Goal: Entertainment & Leisure: Consume media (video, audio)

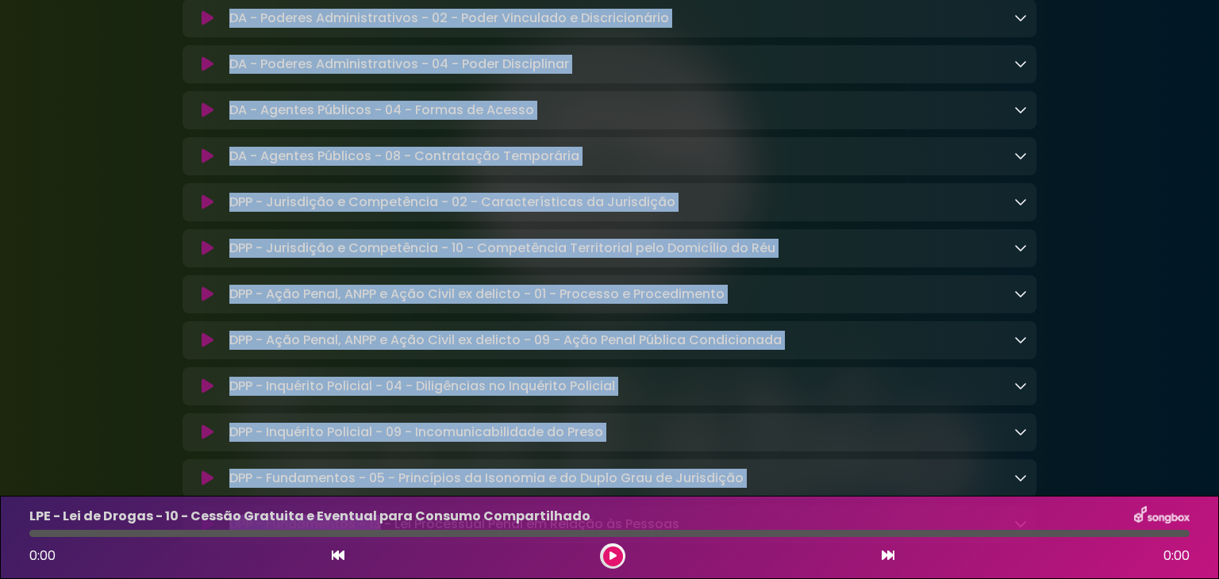
scroll to position [1975, 0]
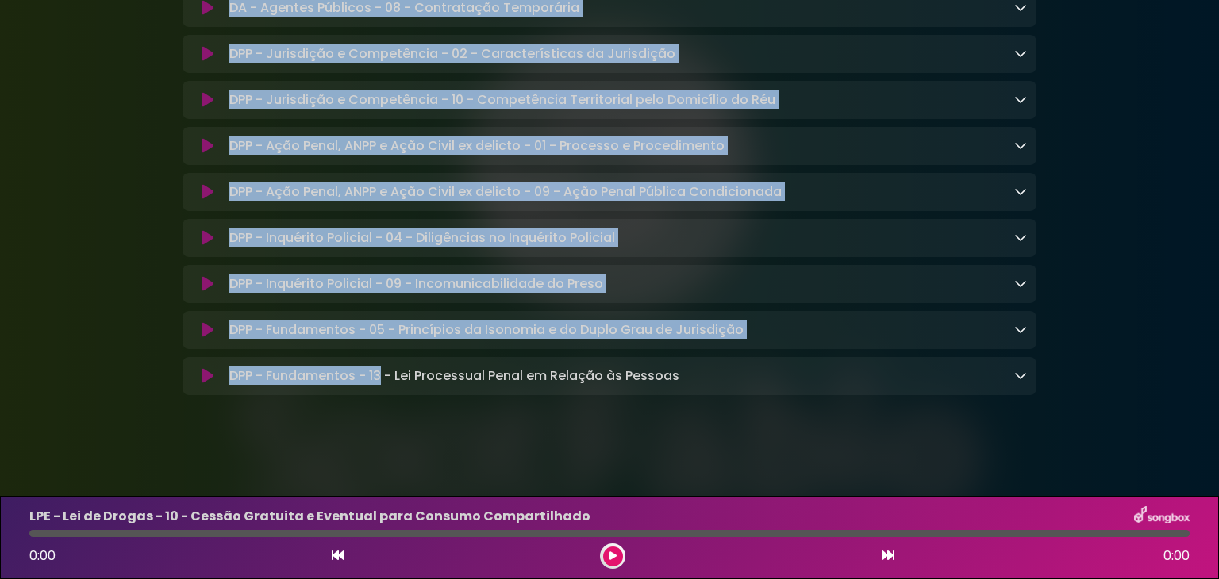
drag, startPoint x: 527, startPoint y: 287, endPoint x: 379, endPoint y: 616, distance: 361.0
click at [379, 579] on html "× Aniversário Grupo SOU Grupo Sou" at bounding box center [609, 289] width 1219 height 579
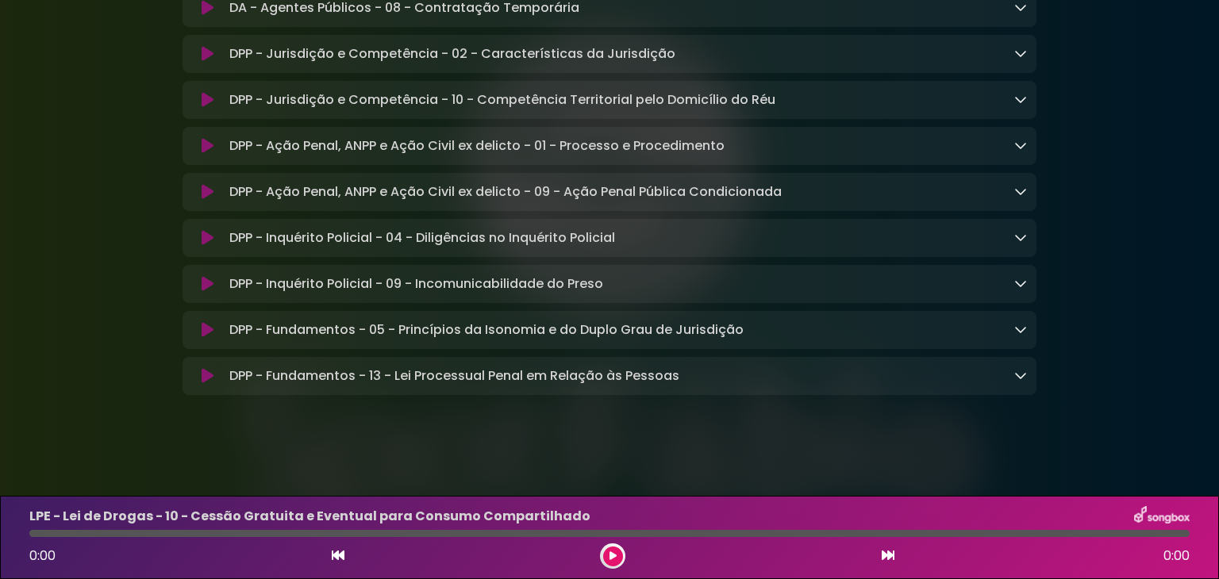
click at [210, 328] on icon at bounding box center [208, 330] width 12 height 16
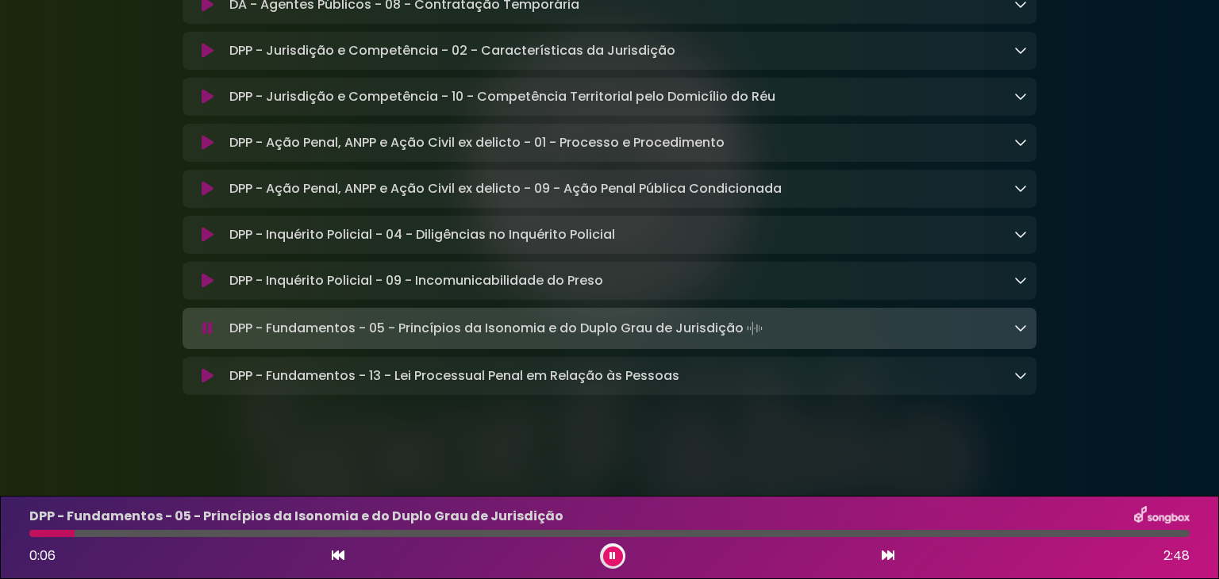
click at [1019, 329] on icon at bounding box center [1020, 327] width 13 height 13
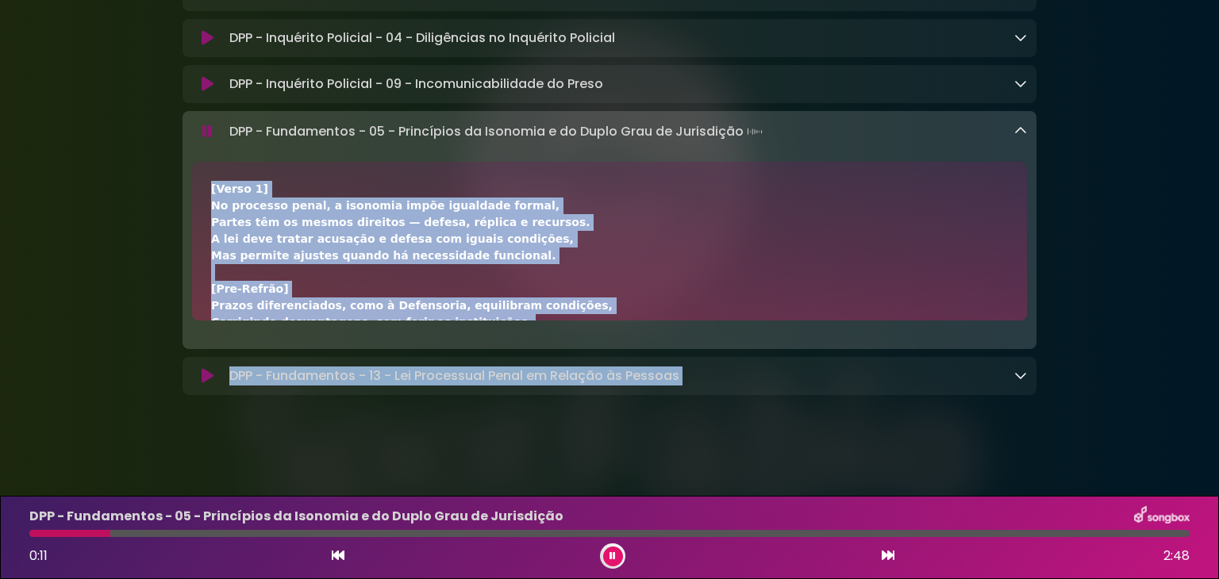
scroll to position [2174, 0]
drag, startPoint x: 957, startPoint y: 325, endPoint x: 908, endPoint y: 460, distance: 144.4
click at [908, 460] on body "× Aniversário Grupo SOU Grupo Sou ×" at bounding box center [609, 289] width 1219 height 579
click at [743, 207] on div "[Verso 1] No processo penal, a isonomia impõe igualdade formal, Partes têm os m…" at bounding box center [609, 439] width 797 height 517
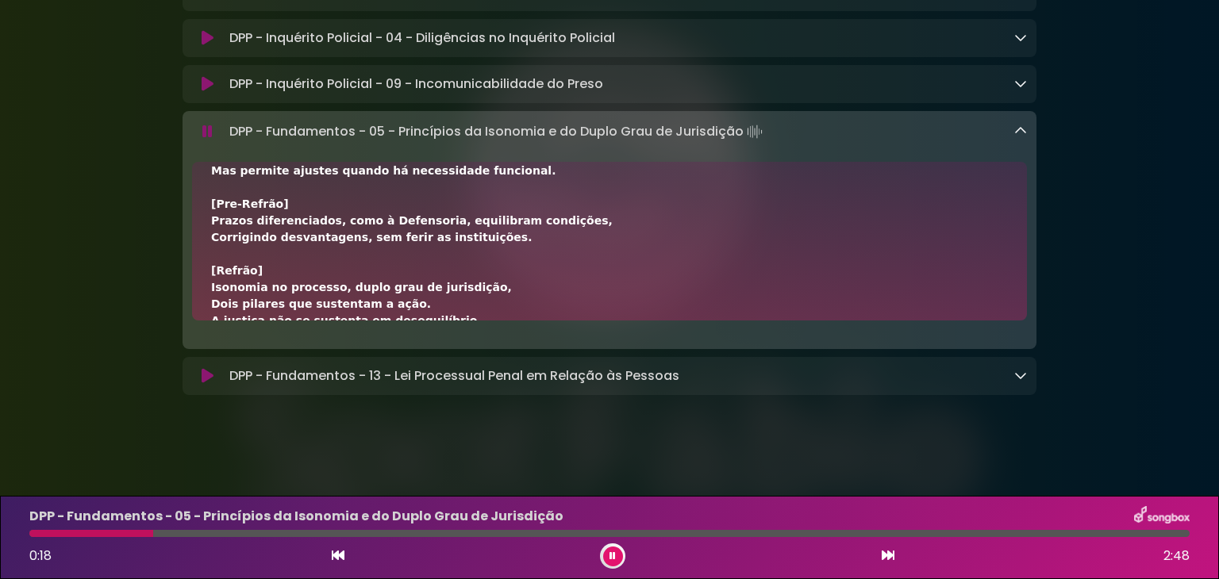
drag, startPoint x: 521, startPoint y: 229, endPoint x: 528, endPoint y: 316, distance: 86.8
click at [528, 316] on div "[Verso 1] No processo penal, a isonomia impõe igualdade formal, Partes têm os m…" at bounding box center [609, 354] width 797 height 517
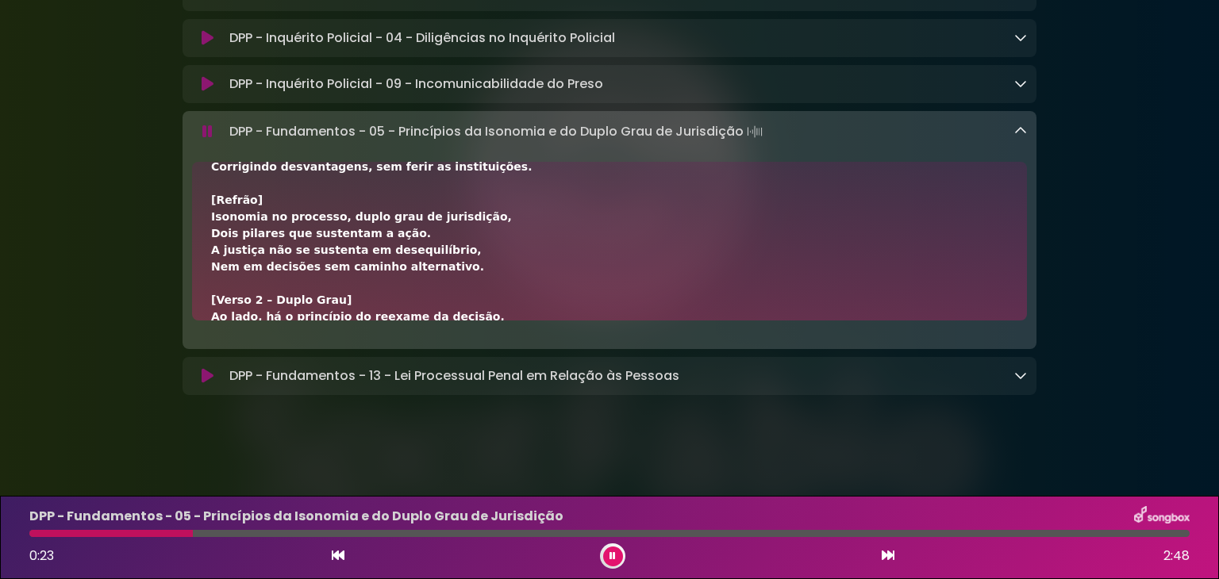
click at [460, 274] on div "[Verso 1] No processo penal, a isonomia impõe igualdade formal, Partes têm os m…" at bounding box center [609, 283] width 797 height 517
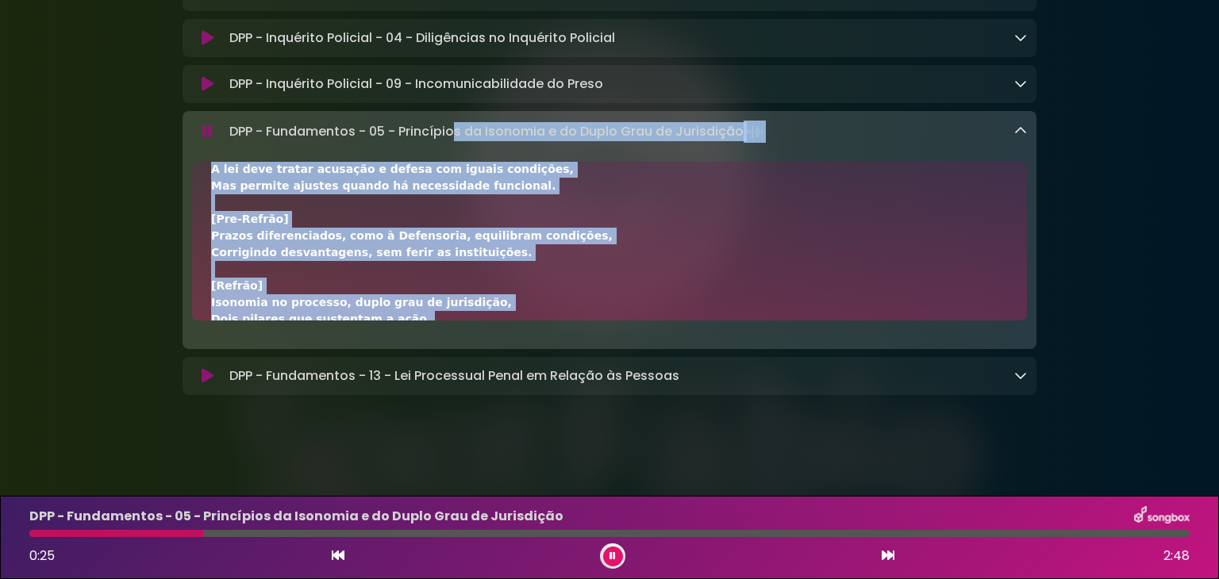
scroll to position [0, 0]
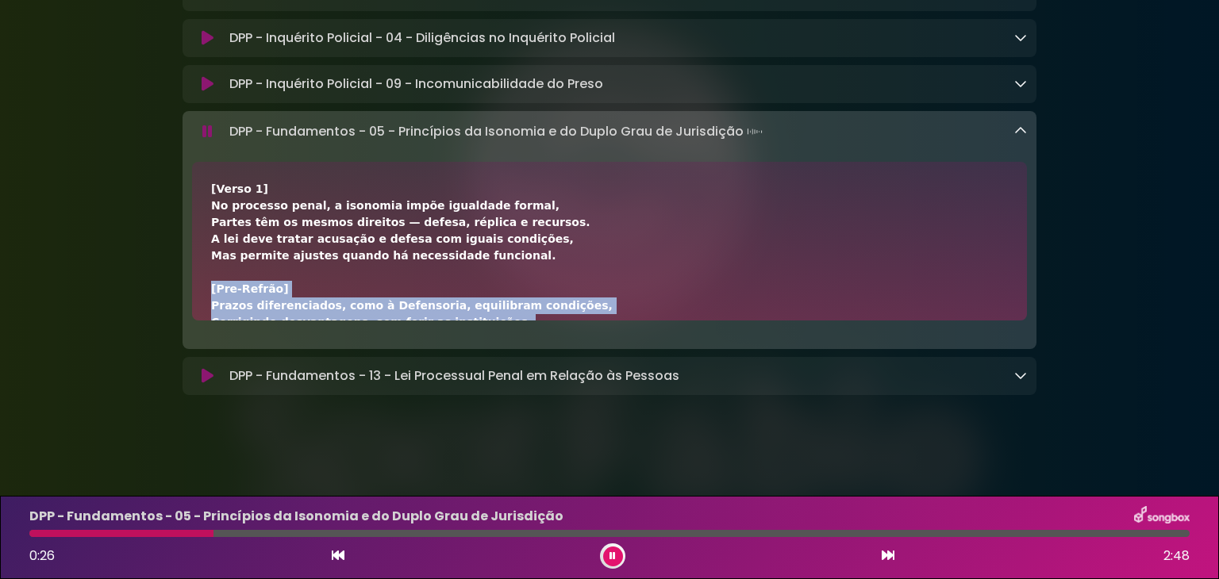
drag, startPoint x: 460, startPoint y: 274, endPoint x: 541, endPoint y: 288, distance: 81.4
click at [541, 288] on div "[Verso 1] No processo penal, a isonomia impõe igualdade formal, Partes têm os m…" at bounding box center [609, 439] width 797 height 517
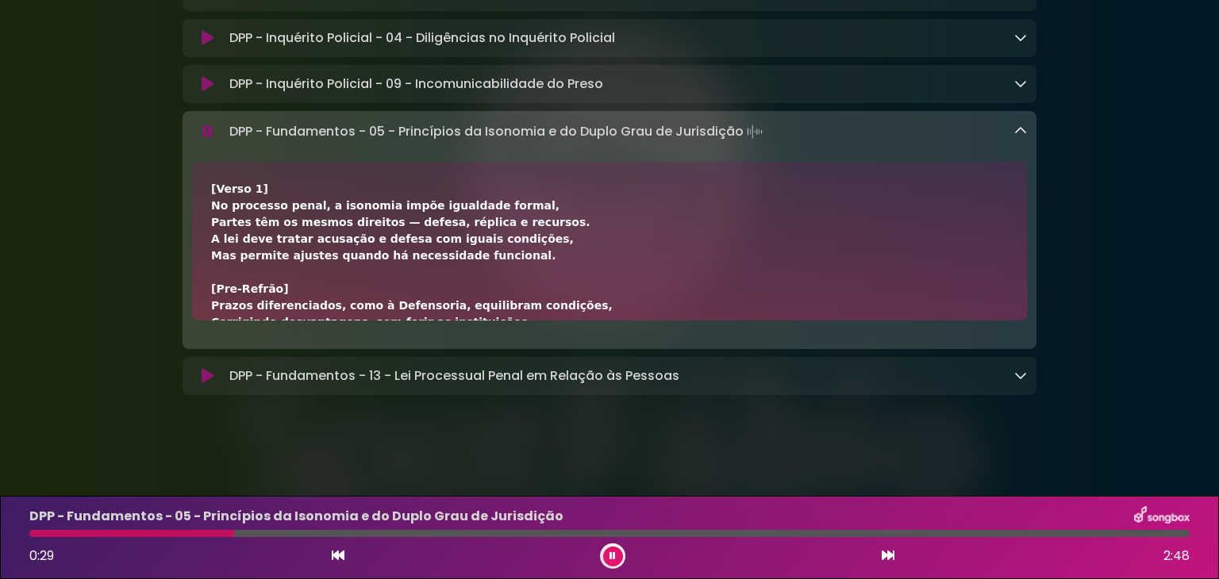
click at [586, 237] on div "[Verso 1] No processo penal, a isonomia impõe igualdade formal, Partes têm os m…" at bounding box center [609, 439] width 797 height 517
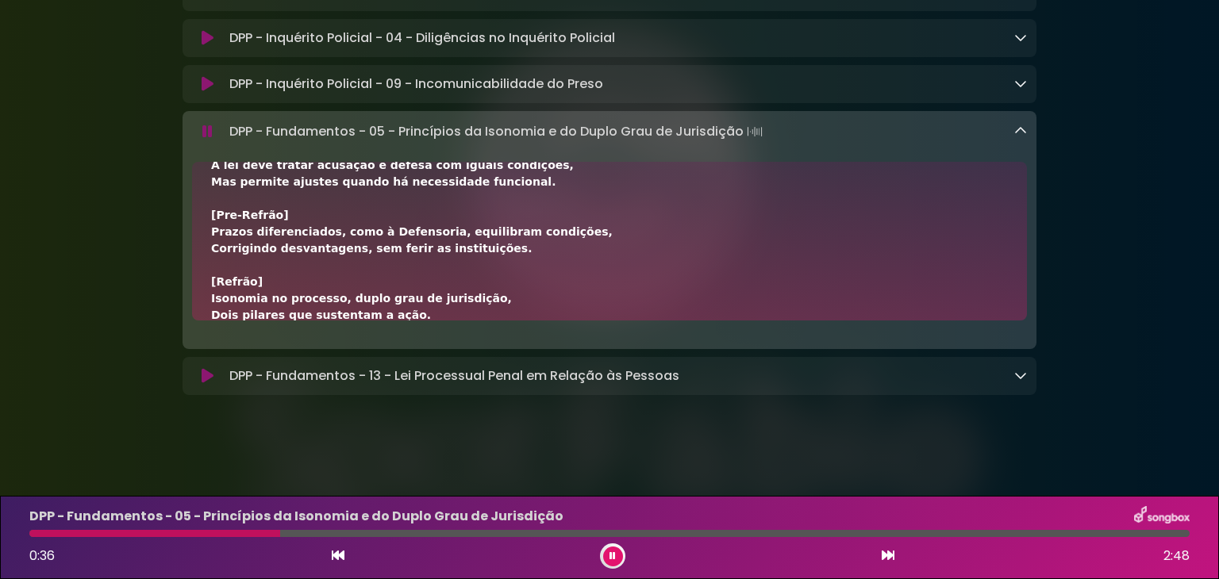
scroll to position [148, 0]
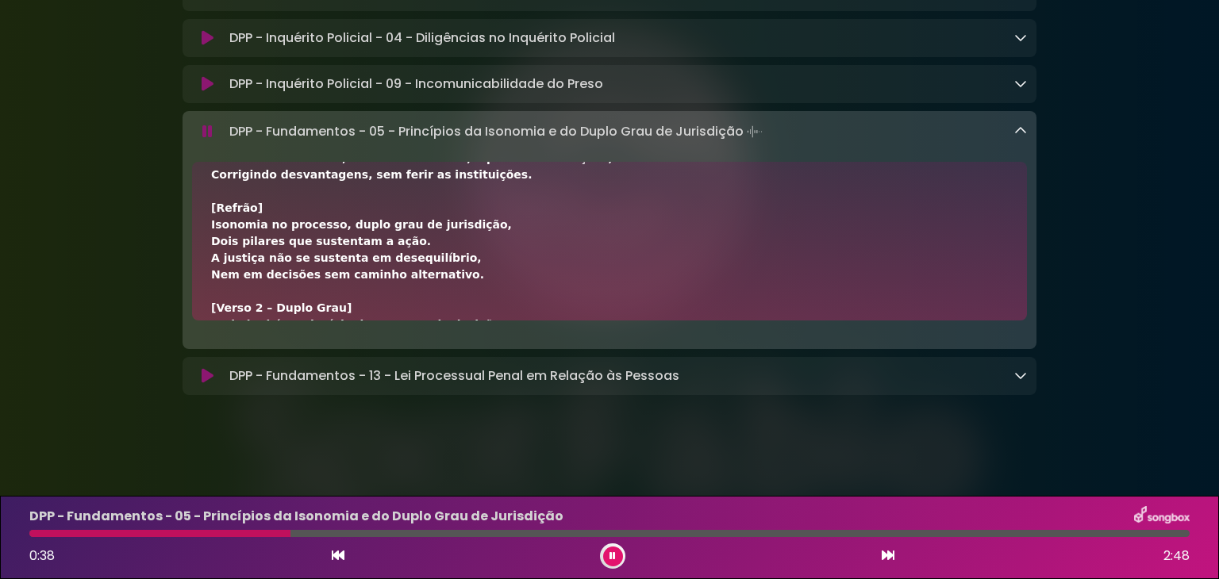
drag, startPoint x: 474, startPoint y: 240, endPoint x: 514, endPoint y: 224, distance: 42.7
click at [514, 224] on div "[Verso 1] No processo penal, a isonomia impõe igualdade formal, Partes têm os m…" at bounding box center [609, 291] width 797 height 517
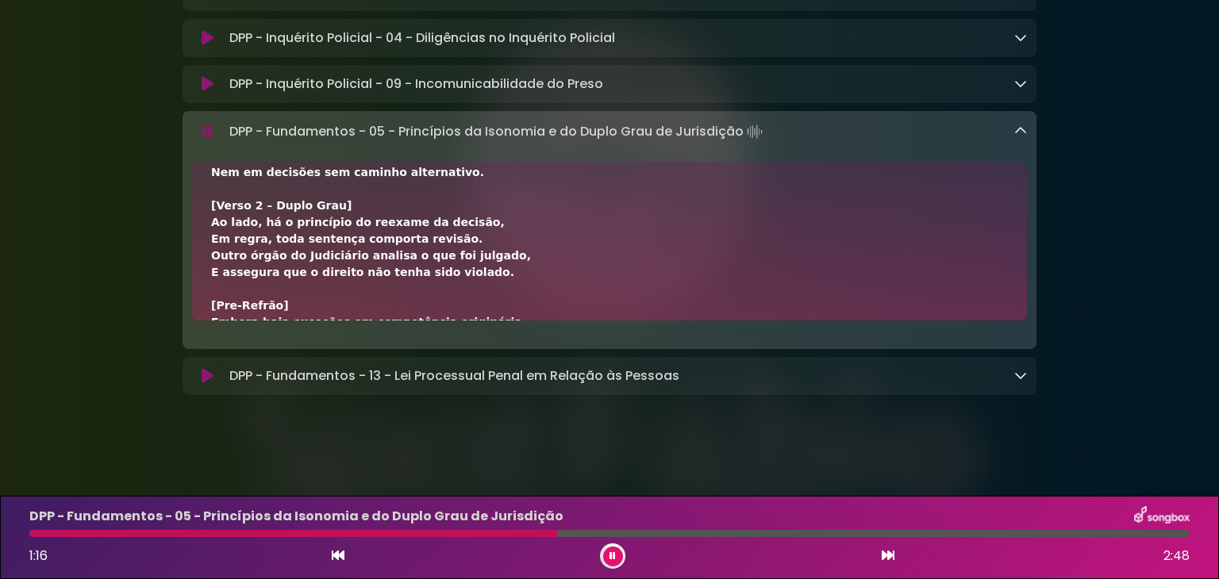
scroll to position [217, 0]
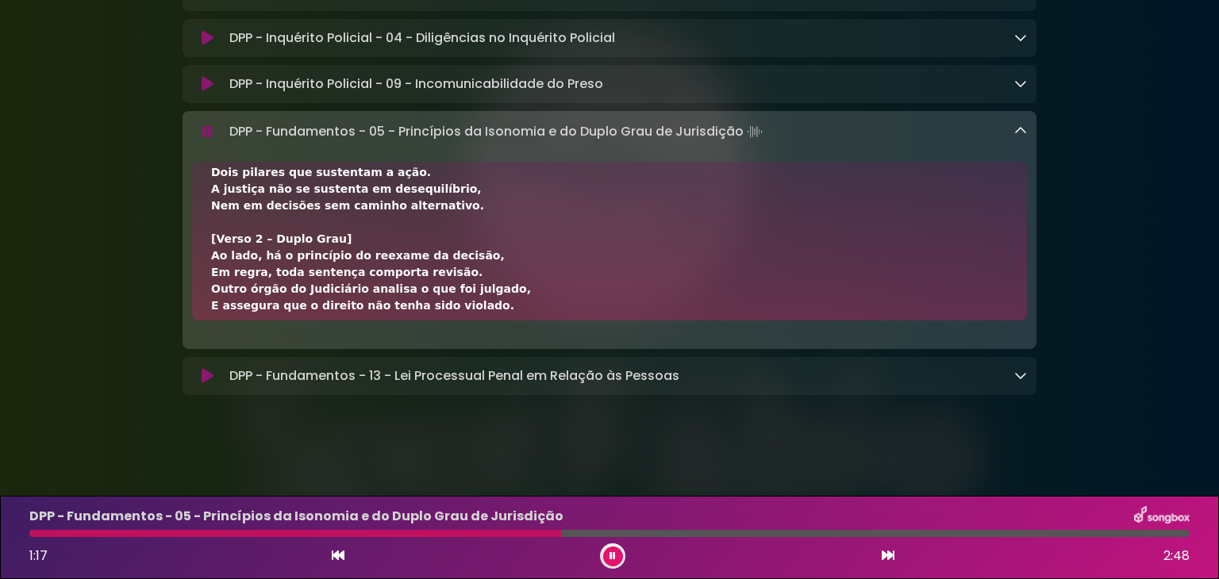
drag, startPoint x: 336, startPoint y: 209, endPoint x: 489, endPoint y: 203, distance: 153.3
click at [489, 203] on div "[Verso 1] No processo penal, a isonomia impõe igualdade formal, Partes têm os m…" at bounding box center [609, 222] width 797 height 517
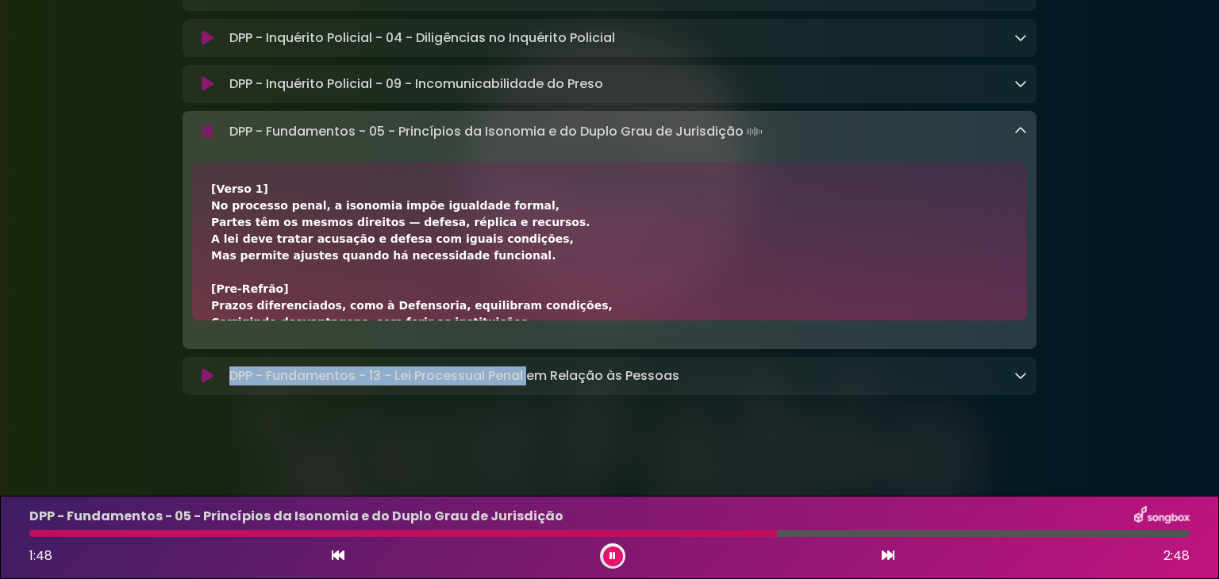
scroll to position [396, 0]
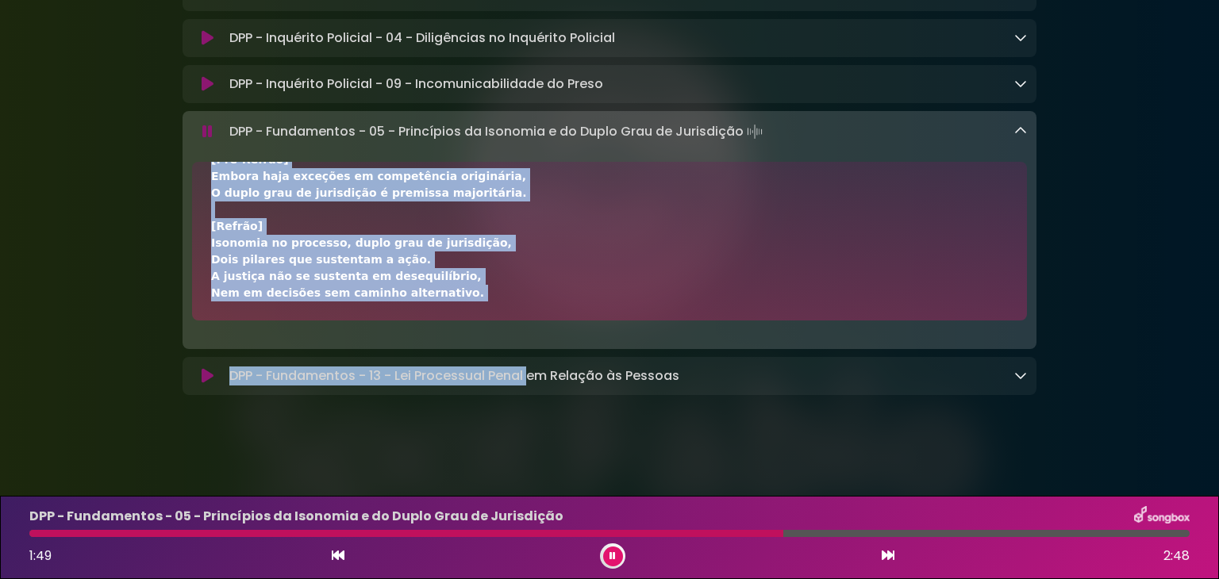
drag, startPoint x: 398, startPoint y: 237, endPoint x: 568, endPoint y: 283, distance: 175.2
click at [568, 283] on div "[Verso 1] No processo penal, a isonomia impõe igualdade formal, Partes têm os m…" at bounding box center [609, 43] width 797 height 517
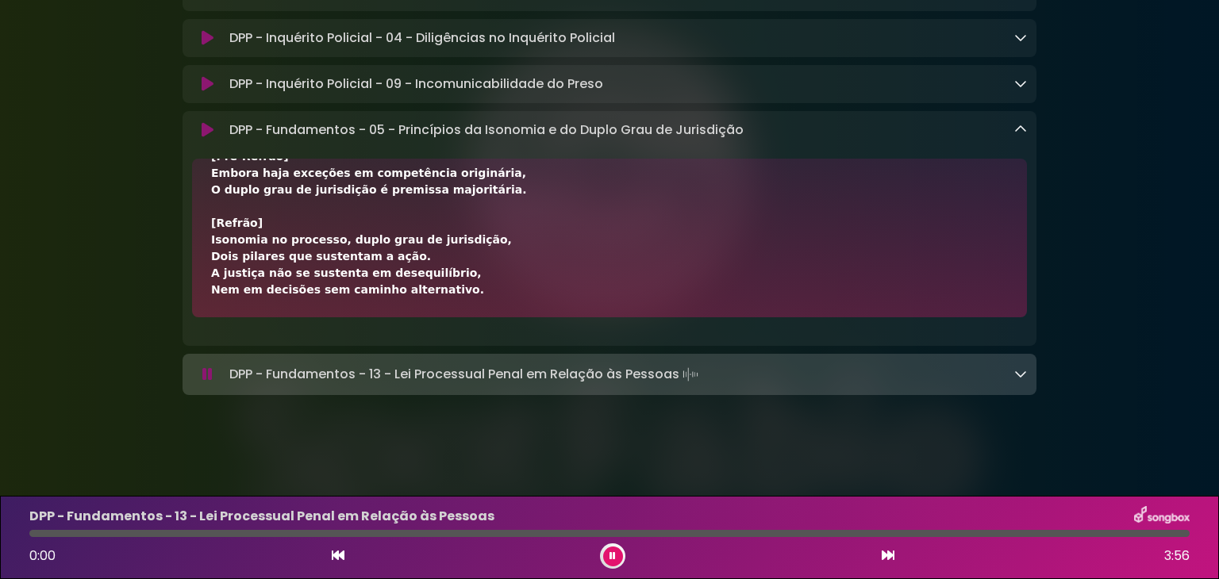
scroll to position [2174, 0]
click at [621, 559] on button at bounding box center [613, 557] width 20 height 20
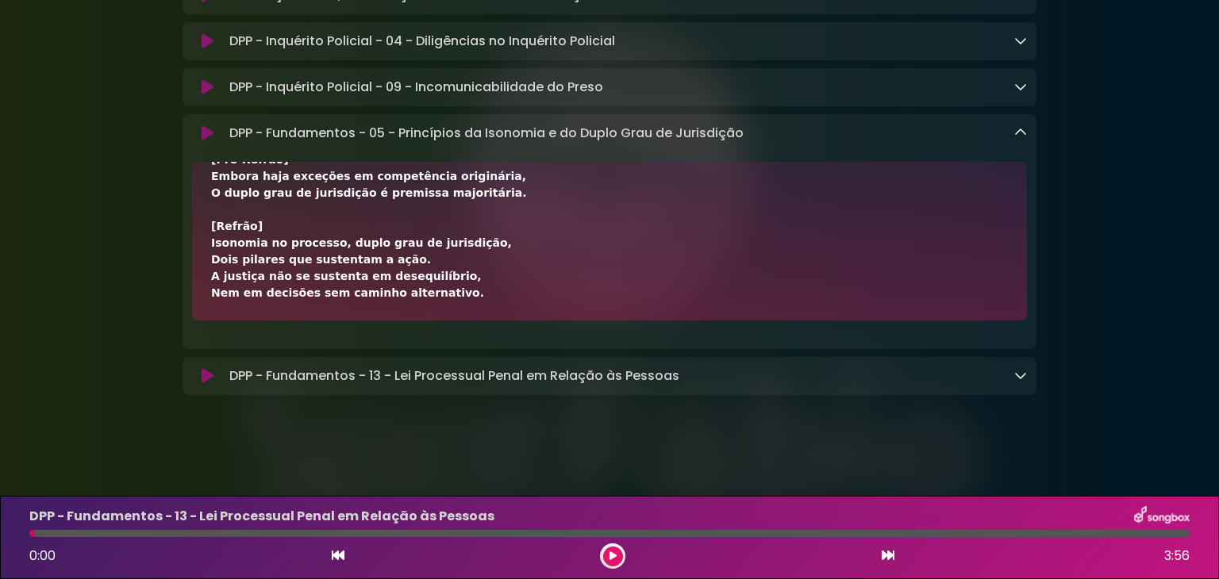
scroll to position [2172, 0]
